Goal: Task Accomplishment & Management: Use online tool/utility

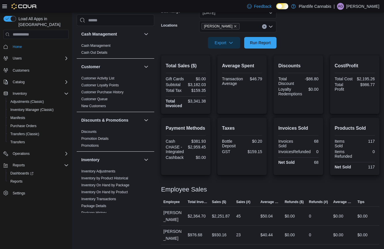
scroll to position [256, 0]
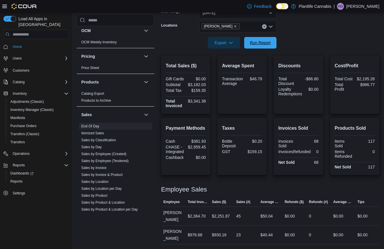
click at [271, 43] on span "Run Report" at bounding box center [260, 43] width 25 height 12
drag, startPoint x: 273, startPoint y: 45, endPoint x: 279, endPoint y: 46, distance: 6.1
click at [273, 45] on span "Run Report" at bounding box center [260, 43] width 25 height 12
drag, startPoint x: 113, startPoint y: 161, endPoint x: 162, endPoint y: 160, distance: 49.3
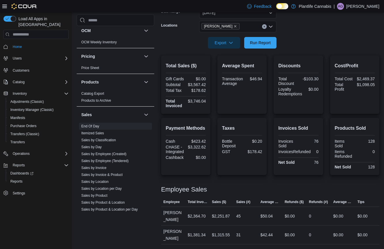
click at [113, 161] on link "Sales by Employee (Tendered)" at bounding box center [104, 161] width 47 height 4
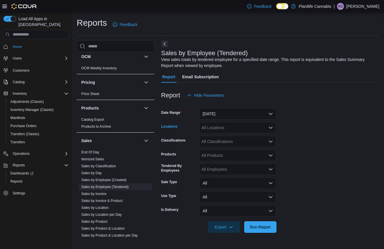
click at [249, 123] on div "All Locations" at bounding box center [237, 128] width 77 height 12
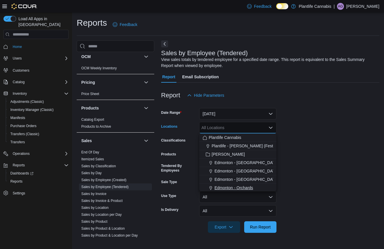
scroll to position [16, 0]
click at [249, 178] on div "[PERSON_NAME]" at bounding box center [238, 180] width 70 height 6
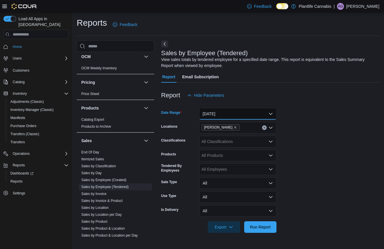
click at [274, 111] on button "[DATE]" at bounding box center [237, 114] width 77 height 12
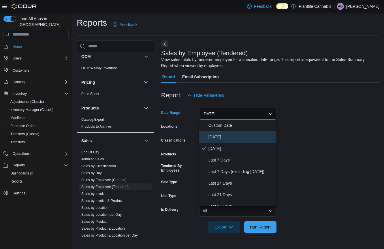
click at [245, 135] on span "[DATE]" at bounding box center [241, 136] width 66 height 7
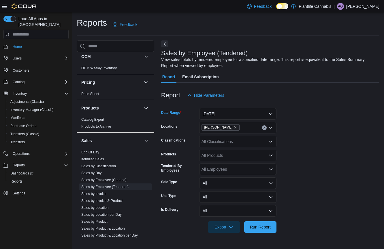
click at [242, 144] on div "All Classifications" at bounding box center [237, 142] width 77 height 12
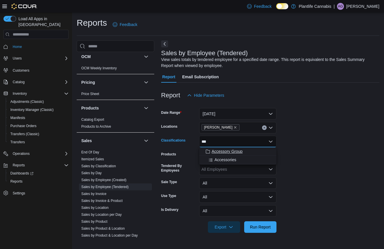
type input "***"
click at [242, 149] on span "Accessory Group" at bounding box center [227, 151] width 31 height 6
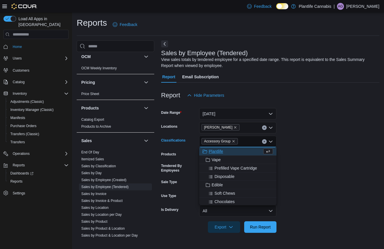
click at [308, 142] on form "Date Range [DATE] Locations [PERSON_NAME] Classifications Accessory Group Combo…" at bounding box center [270, 166] width 218 height 131
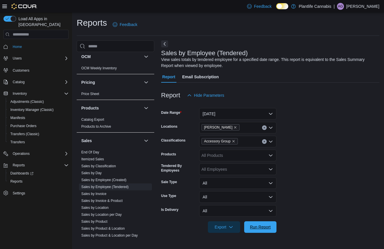
click at [270, 225] on span "Run Report" at bounding box center [260, 227] width 21 height 6
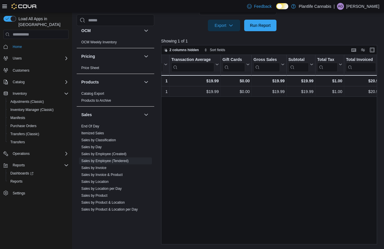
scroll to position [0, 248]
click at [95, 126] on link "End Of Day" at bounding box center [90, 126] width 18 height 4
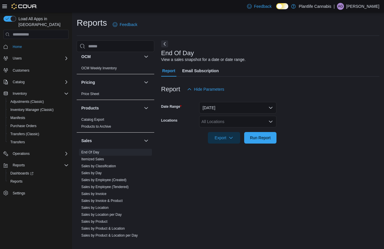
click at [257, 122] on div "All Locations" at bounding box center [237, 122] width 77 height 12
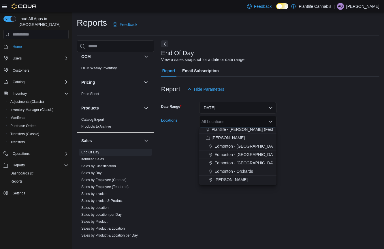
scroll to position [15, 0]
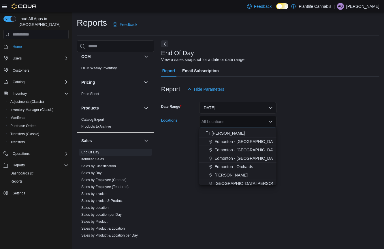
drag, startPoint x: 262, startPoint y: 176, endPoint x: 279, endPoint y: 167, distance: 19.0
click at [262, 176] on div "[PERSON_NAME]" at bounding box center [238, 175] width 70 height 6
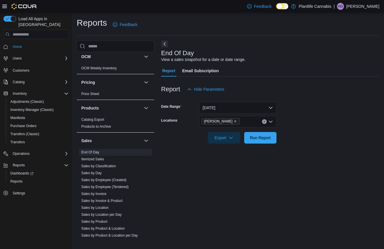
click at [324, 151] on div "End Of Day View a sales snapshot for a date or date range. Report Email Subscri…" at bounding box center [270, 139] width 218 height 198
click at [264, 139] on span "Run Report" at bounding box center [260, 137] width 21 height 6
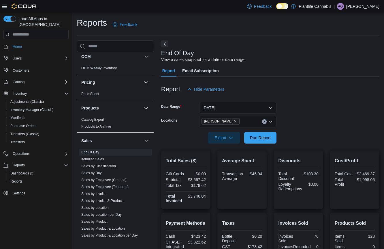
scroll to position [95, 0]
